Goal: Task Accomplishment & Management: Manage account settings

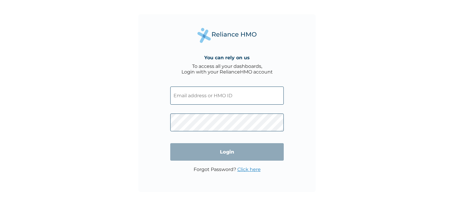
click at [220, 97] on input "text" at bounding box center [227, 95] width 114 height 18
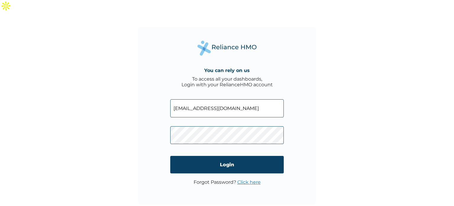
type input "olaitan1733@yahoo.co.uk"
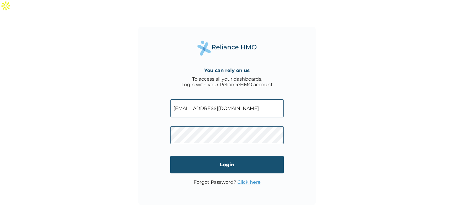
click at [213, 156] on input "Login" at bounding box center [227, 164] width 114 height 17
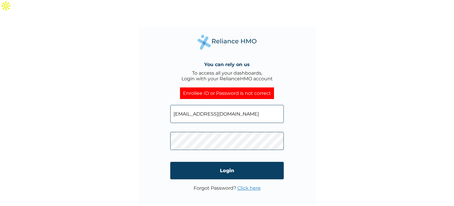
click at [167, 130] on div "You can rely on us To access all your dashboards, Login with your RelianceHMO a…" at bounding box center [226, 115] width 177 height 177
click input "Login" at bounding box center [227, 170] width 114 height 17
click at [164, 130] on div "You can rely on us To access all your dashboards, Login with your RelianceHMO a…" at bounding box center [226, 115] width 177 height 177
click input "Login" at bounding box center [227, 170] width 114 height 17
click at [161, 130] on div "You can rely on us To access all your dashboards, Login with your RelianceHMO a…" at bounding box center [226, 115] width 177 height 177
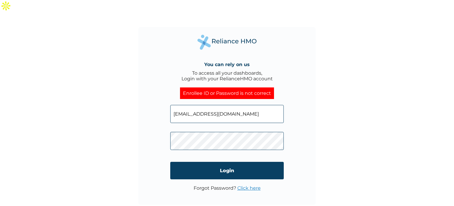
click input "Login" at bounding box center [227, 170] width 114 height 17
click at [164, 132] on div "You can rely on us To access all your dashboards, Login with your RelianceHMO a…" at bounding box center [226, 115] width 177 height 177
click input "Login" at bounding box center [227, 170] width 114 height 17
click at [246, 185] on link "Click here" at bounding box center [249, 188] width 23 height 6
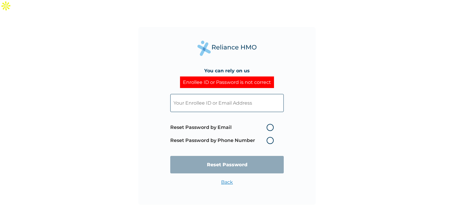
click at [271, 124] on label "Reset Password by Email" at bounding box center [223, 127] width 106 height 7
click at [268, 122] on input "Reset Password by Email" at bounding box center [263, 126] width 9 height 9
radio input "true"
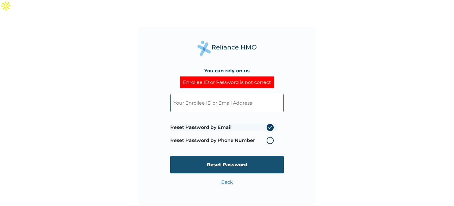
click at [245, 156] on input "Reset Password" at bounding box center [227, 164] width 114 height 17
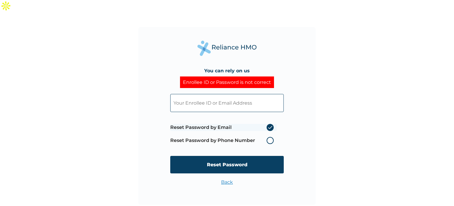
click at [224, 94] on input "text" at bounding box center [227, 103] width 114 height 18
type input "o"
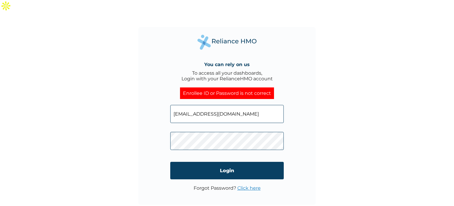
drag, startPoint x: 237, startPoint y: 101, endPoint x: 168, endPoint y: 102, distance: 68.6
click at [168, 102] on div "You can rely on us To access all your dashboards, Login with your RelianceHMO a…" at bounding box center [226, 115] width 177 height 177
type input "fjimoh@nitda.gov.ng"
click at [152, 128] on div "You can rely on us To access all your dashboards, Login with your RelianceHMO a…" at bounding box center [226, 115] width 177 height 177
click input "Login" at bounding box center [227, 170] width 114 height 17
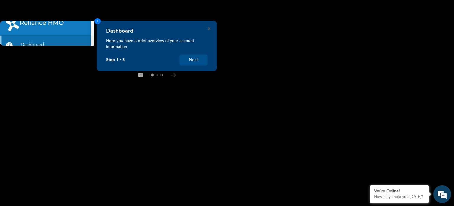
click at [201, 59] on button "Next" at bounding box center [194, 59] width 28 height 11
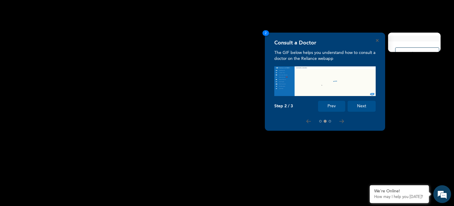
click at [363, 109] on button "Next" at bounding box center [362, 106] width 28 height 11
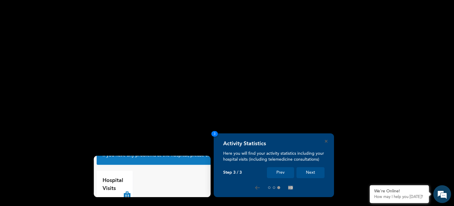
click at [316, 174] on button "Next" at bounding box center [311, 172] width 28 height 11
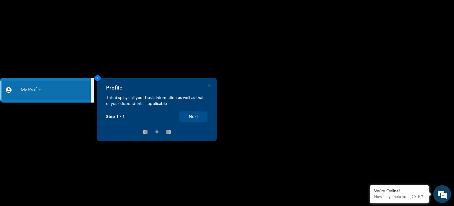
click at [195, 118] on button "Next" at bounding box center [194, 116] width 28 height 11
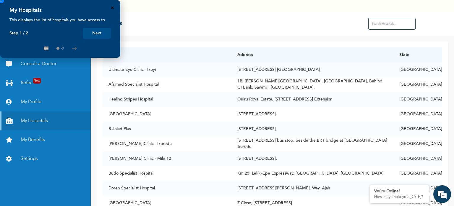
click at [114, 7] on icon "Close" at bounding box center [112, 8] width 3 height 3
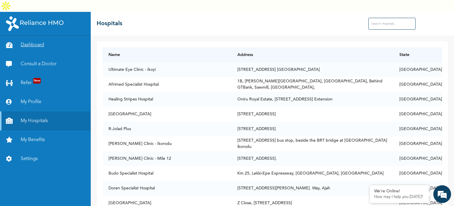
click at [41, 35] on link "Dashboard" at bounding box center [45, 44] width 91 height 19
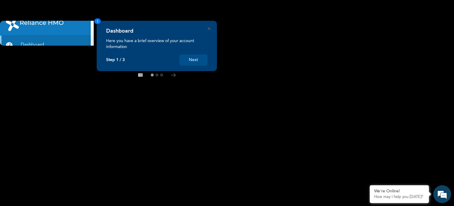
click at [191, 59] on button "Next" at bounding box center [194, 59] width 28 height 11
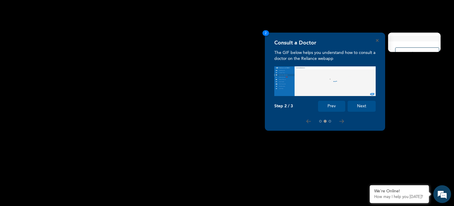
click at [365, 104] on button "Next" at bounding box center [362, 106] width 28 height 11
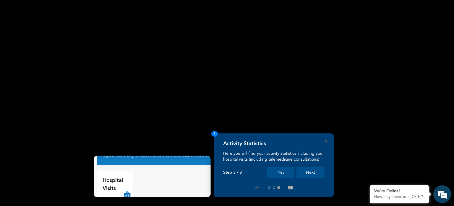
click at [310, 169] on button "Next" at bounding box center [311, 172] width 28 height 11
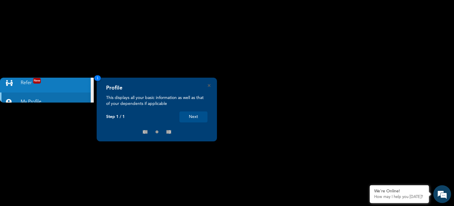
click at [196, 118] on button "Next" at bounding box center [194, 116] width 28 height 11
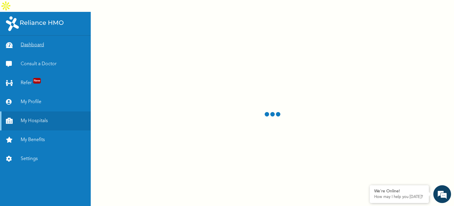
click at [35, 35] on link "Dashboard" at bounding box center [45, 44] width 91 height 19
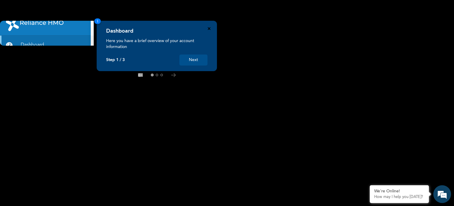
click at [210, 29] on icon "Close" at bounding box center [209, 28] width 3 height 3
